Goal: Task Accomplishment & Management: Complete application form

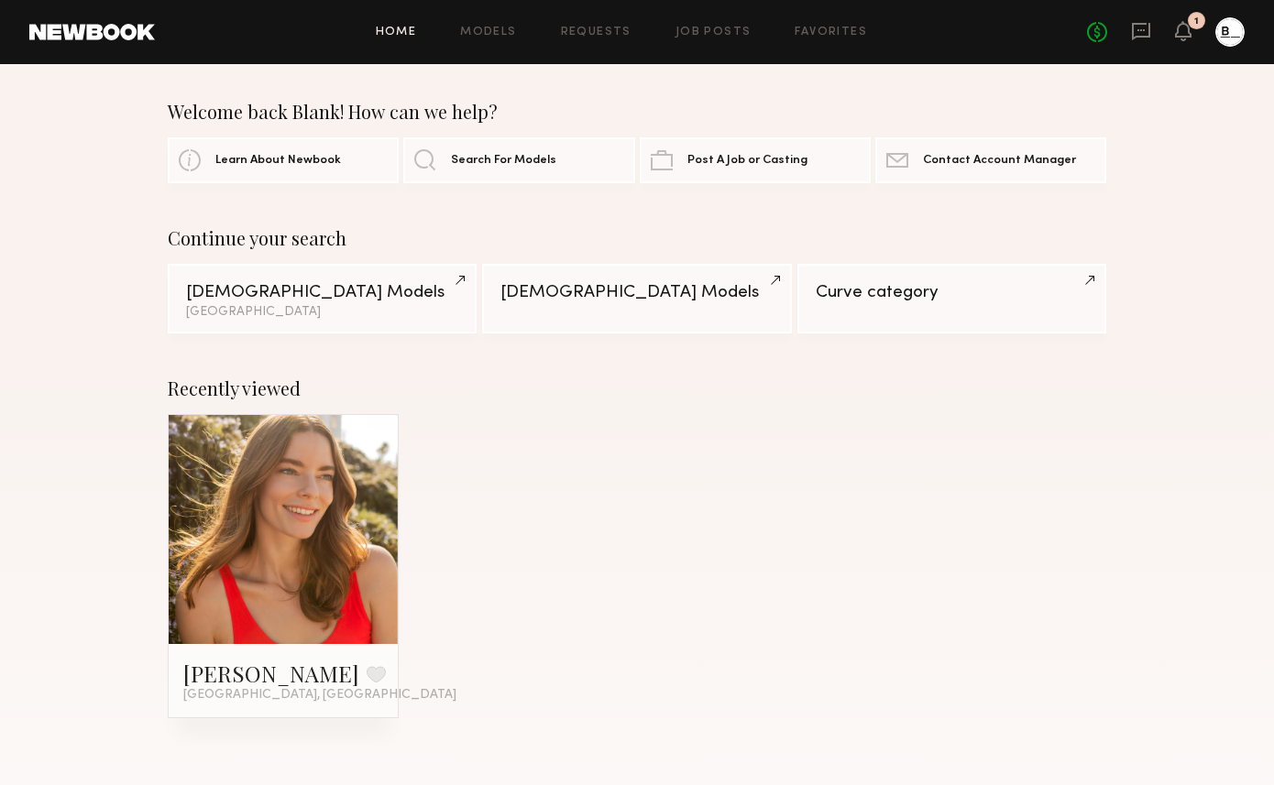
click at [677, 46] on div "Home Models Requests Job Posts Favorites Sign Out No fees up to $5,000 1" at bounding box center [699, 31] width 1089 height 29
click at [698, 38] on div "Home Models Requests Job Posts Favorites Sign Out No fees up to $5,000 1" at bounding box center [699, 31] width 1089 height 29
click at [690, 29] on link "Job Posts" at bounding box center [713, 33] width 76 height 12
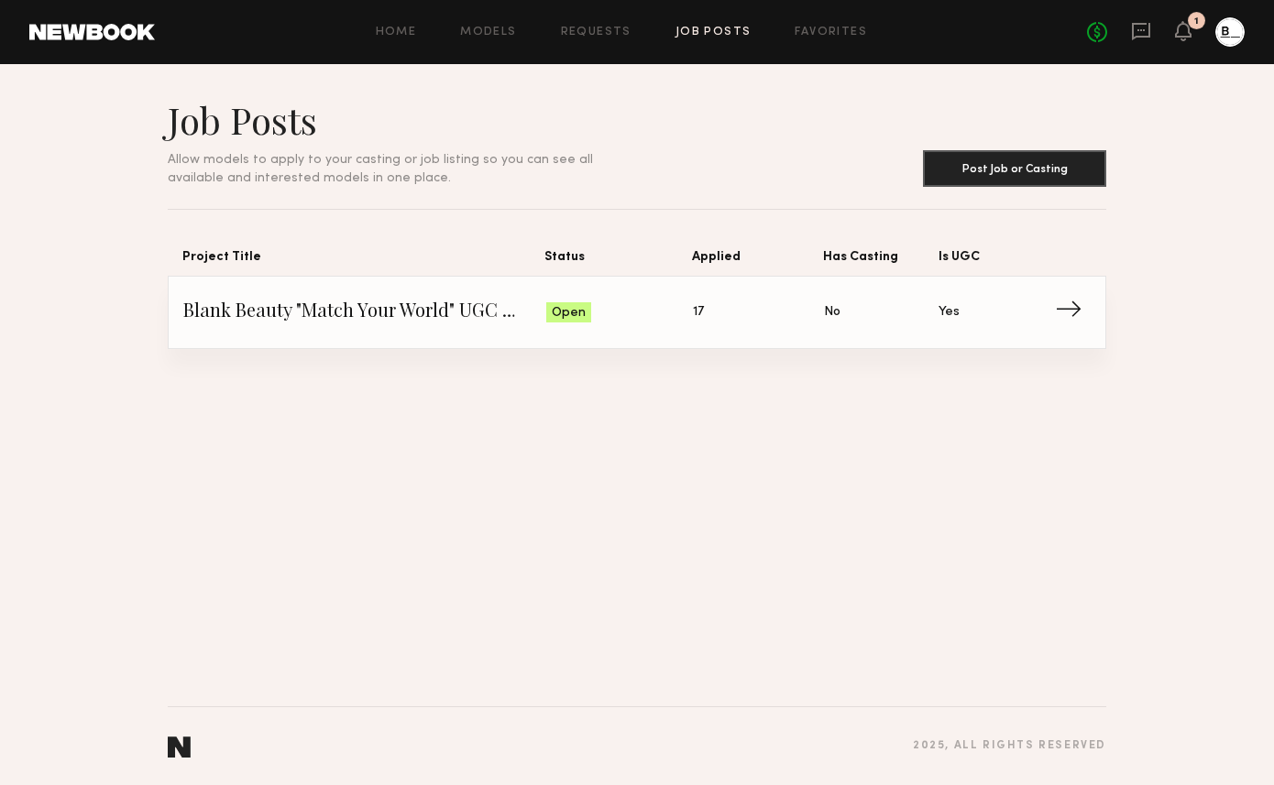
click at [676, 315] on span "Status: Open" at bounding box center [620, 312] width 148 height 27
